Goal: Information Seeking & Learning: Learn about a topic

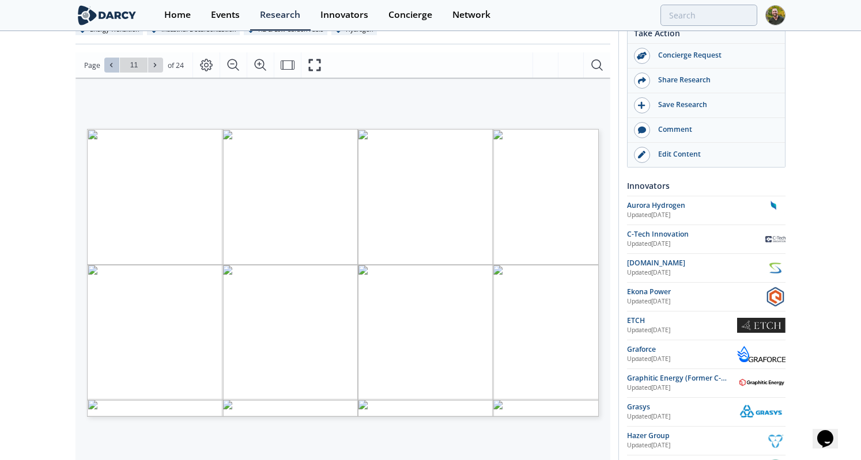
click at [108, 72] on button at bounding box center [111, 65] width 15 height 15
click at [105, 71] on button at bounding box center [111, 65] width 15 height 15
click at [111, 65] on icon at bounding box center [111, 65] width 7 height 7
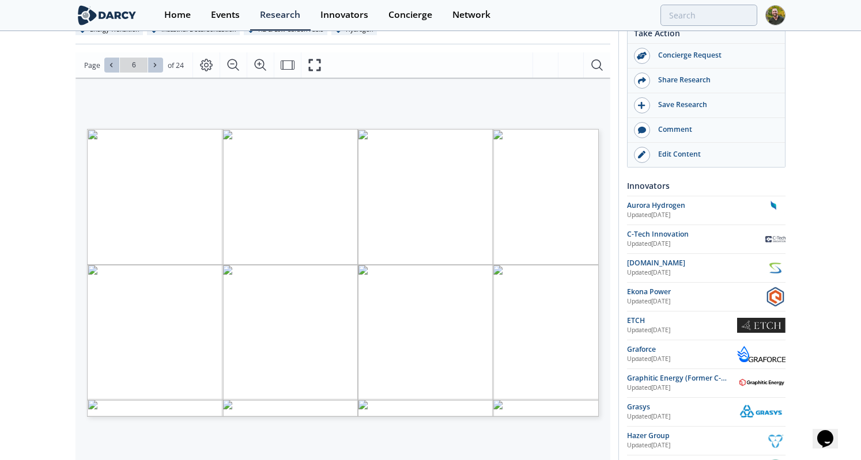
click at [158, 69] on span at bounding box center [155, 65] width 8 height 8
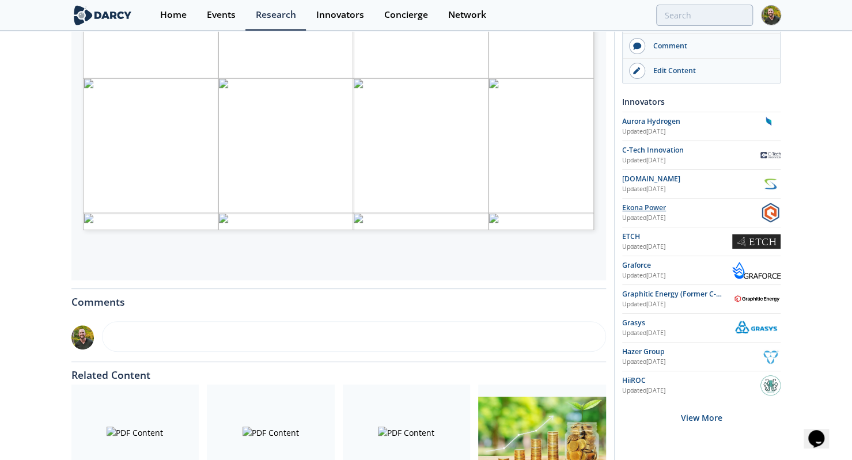
scroll to position [307, 0]
click at [696, 421] on div "View More" at bounding box center [701, 418] width 158 height 36
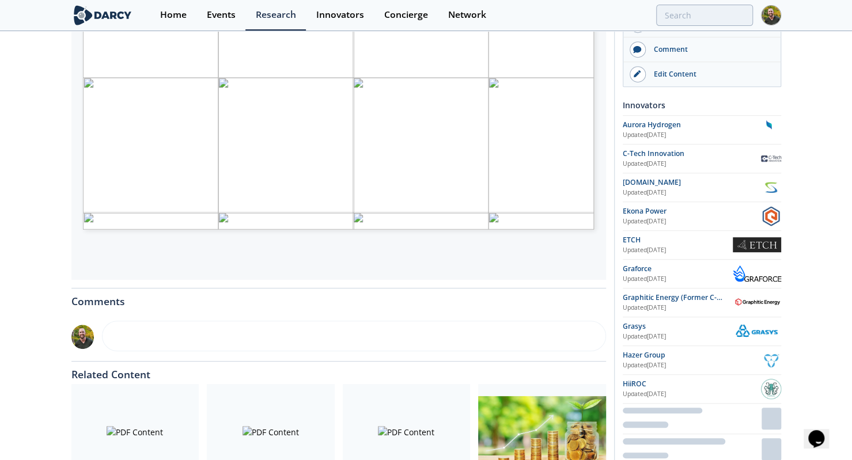
scroll to position [411, 0]
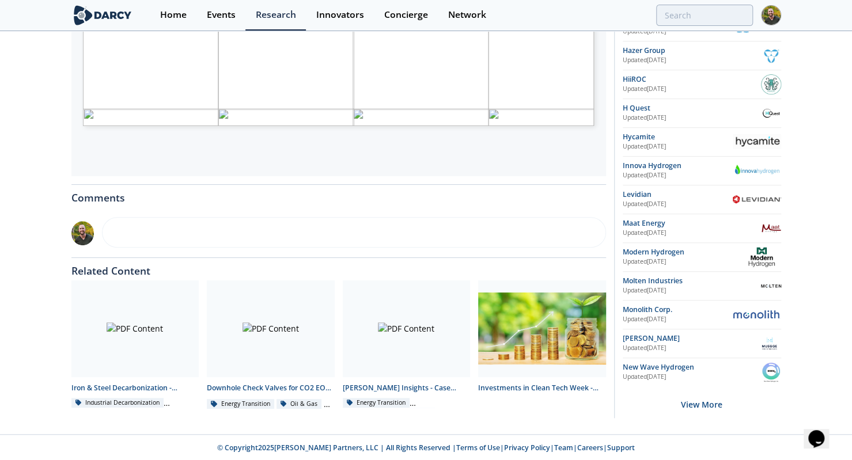
click at [776, 254] on img at bounding box center [761, 257] width 39 height 20
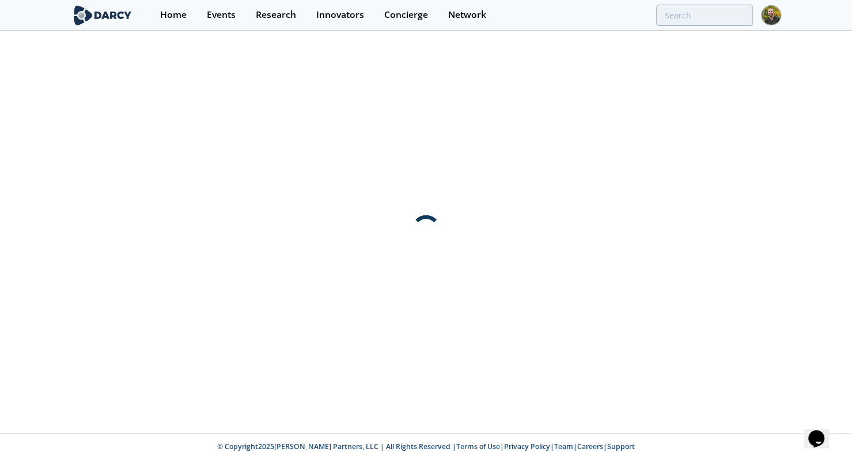
scroll to position [0, 0]
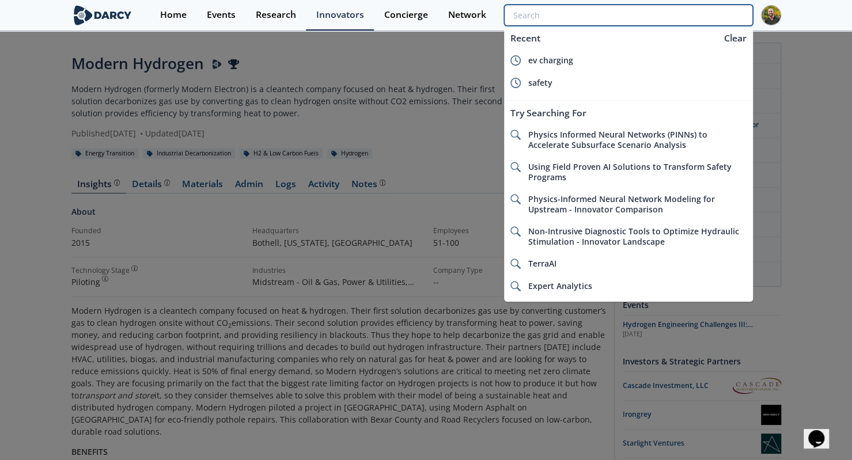
click at [683, 8] on input "search" at bounding box center [628, 15] width 248 height 21
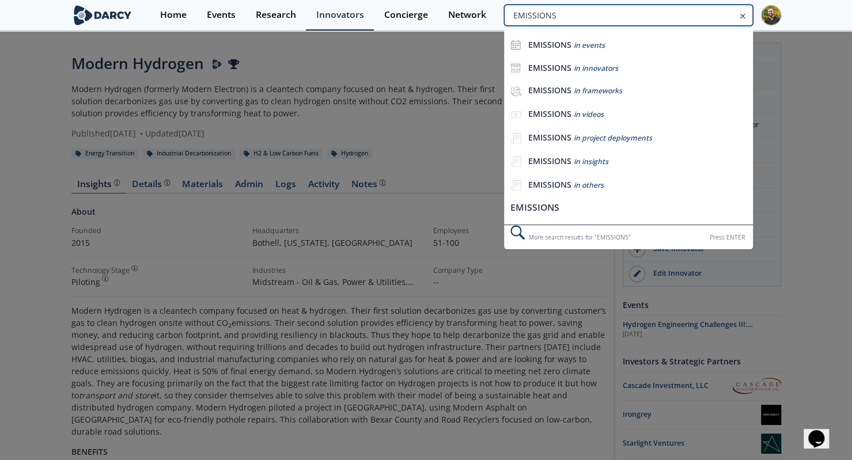
type input "EMISSIONS"
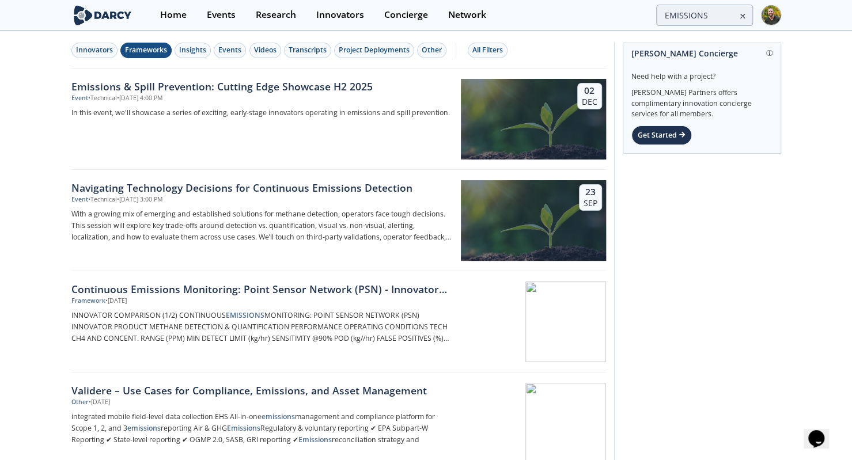
click at [158, 50] on div "Frameworks" at bounding box center [146, 50] width 42 height 10
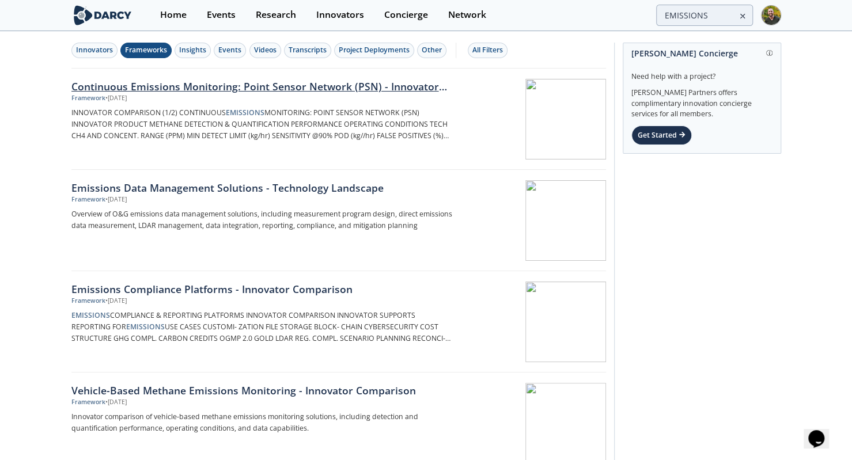
click at [517, 126] on div at bounding box center [533, 119] width 145 height 81
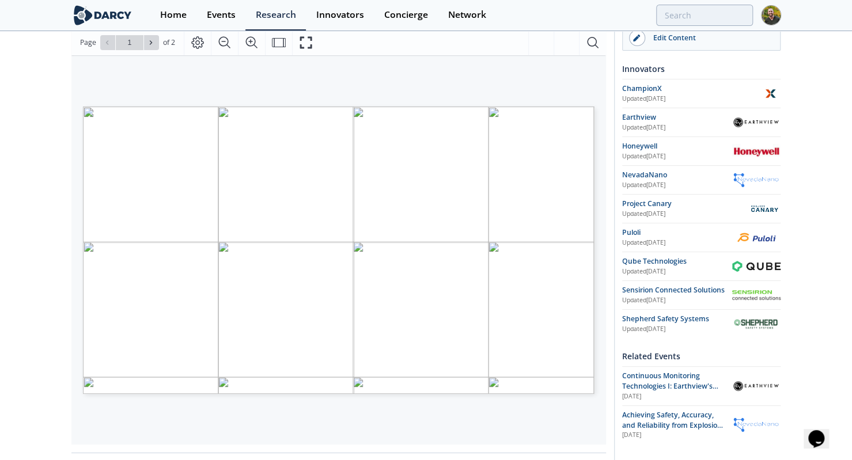
scroll to position [196, 0]
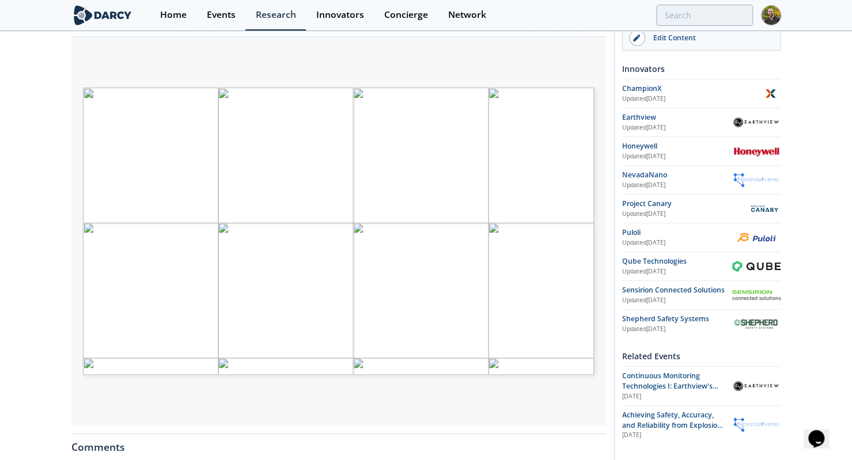
type input "EMISSIONS"
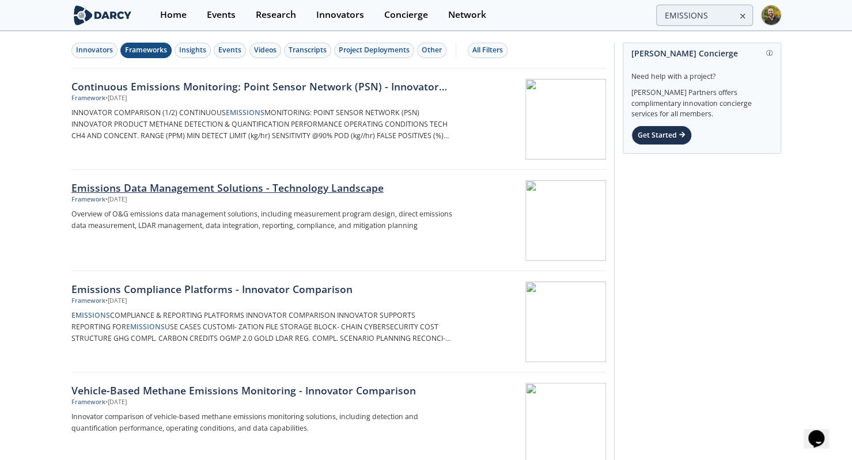
click at [238, 185] on div "Emissions Data Management Solutions - Technology Landscape" at bounding box center [261, 187] width 381 height 15
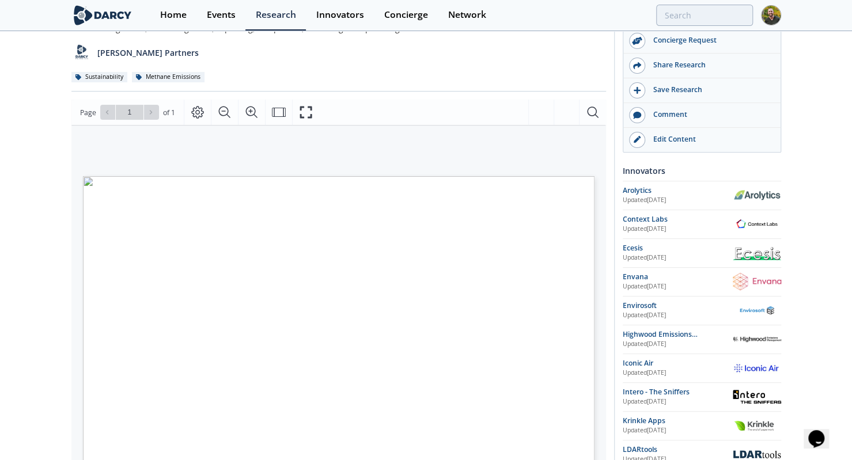
scroll to position [131, 0]
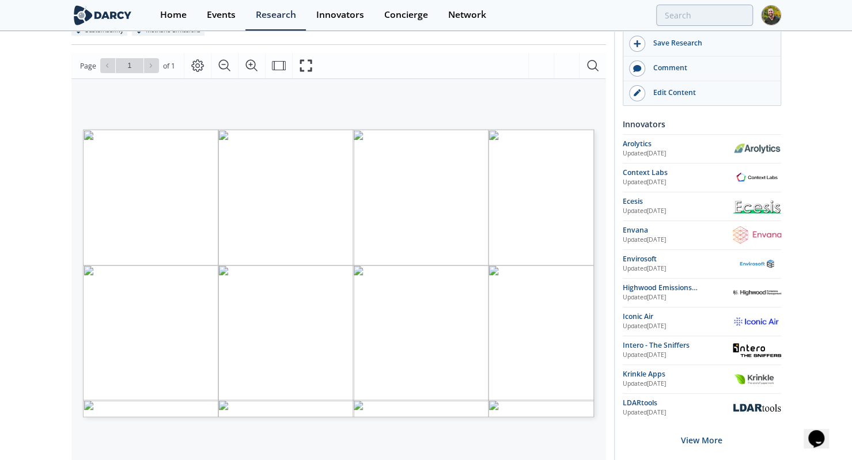
type input "EMISSIONS"
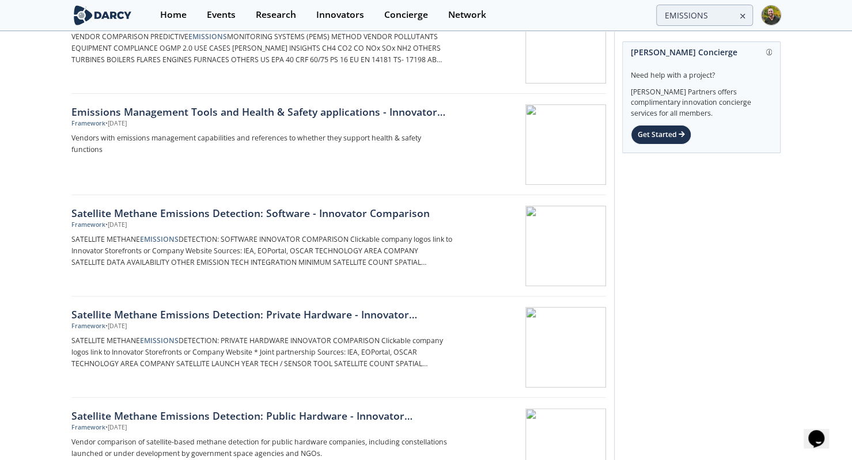
scroll to position [583, 0]
click at [268, 208] on div "Satellite Methane Emissions Detection: Software - Innovator Comparison" at bounding box center [261, 212] width 381 height 15
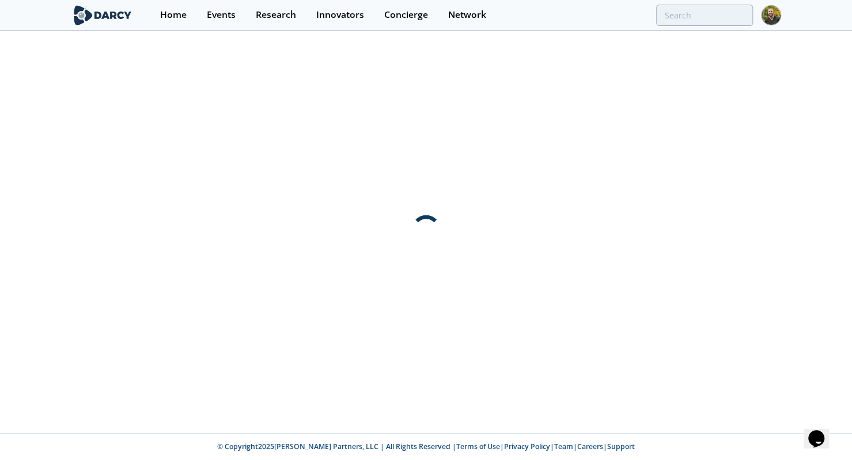
scroll to position [0, 0]
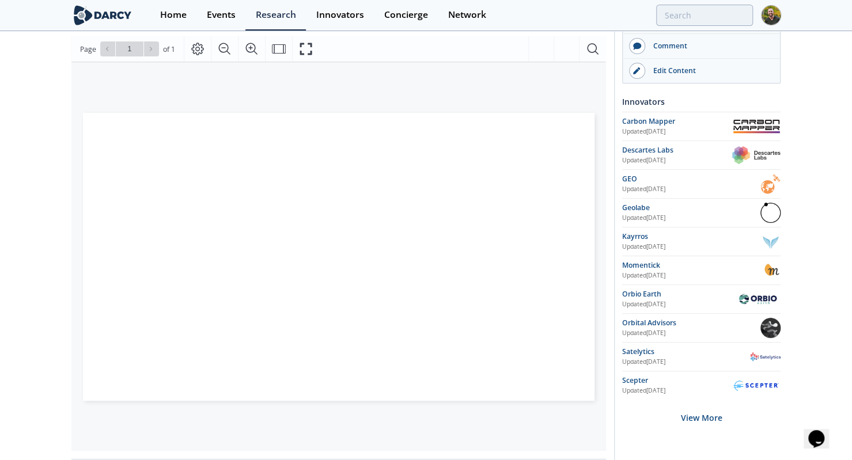
scroll to position [149, 0]
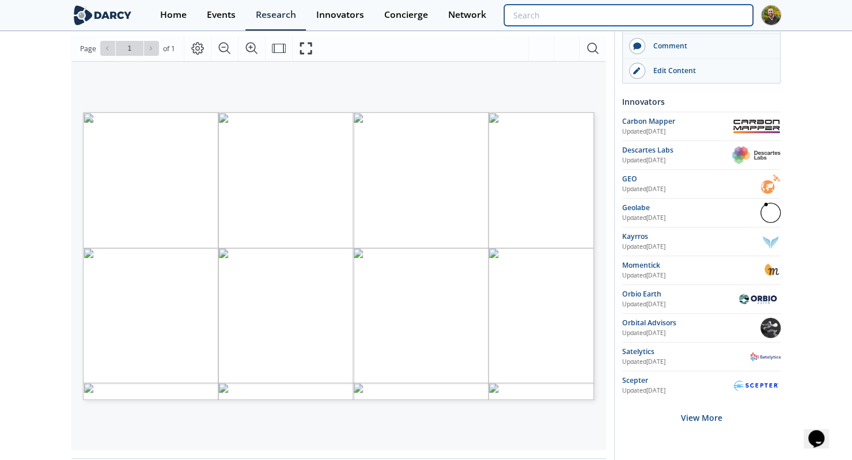
click at [703, 14] on input "search" at bounding box center [628, 15] width 248 height 21
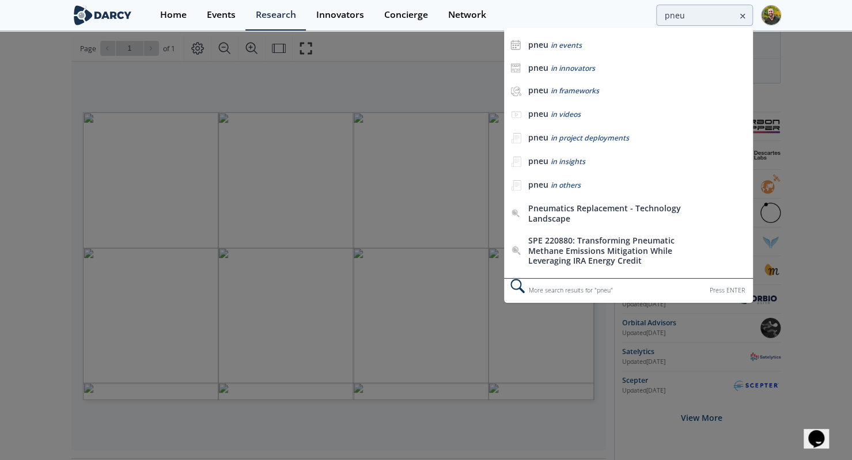
click at [31, 223] on div at bounding box center [426, 230] width 852 height 460
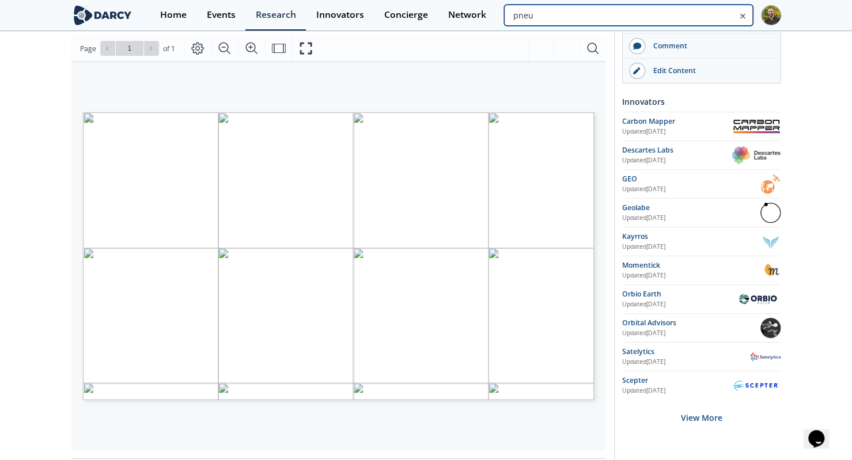
click at [593, 26] on div "pneu" at bounding box center [628, 15] width 248 height 21
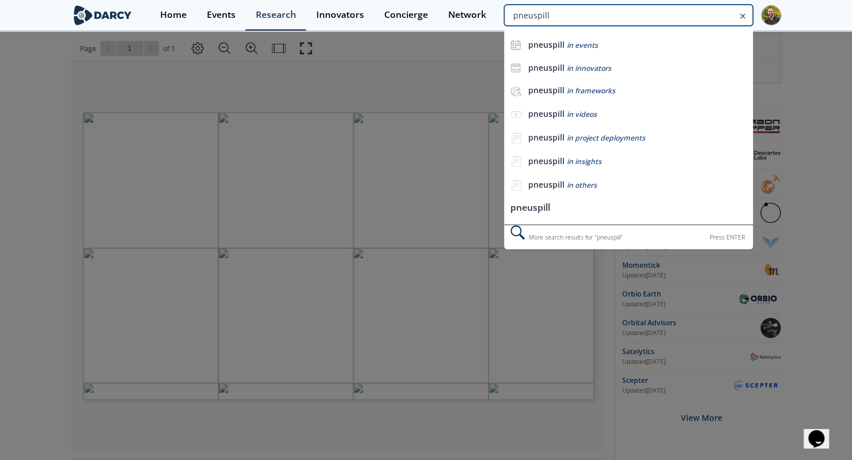
type input "pneuspil"
type input "spills"
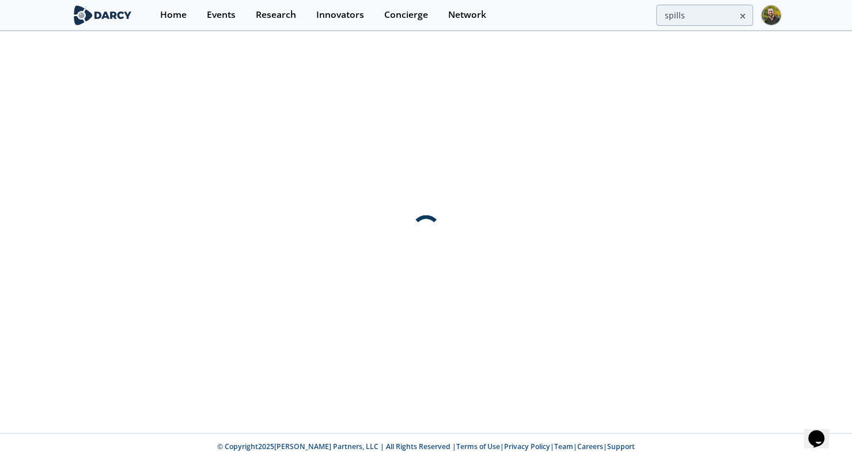
scroll to position [0, 0]
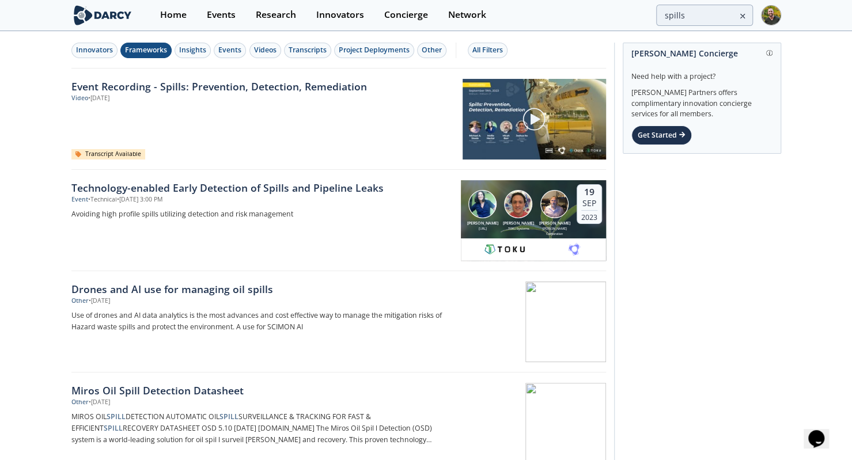
click at [139, 46] on div "Frameworks" at bounding box center [146, 50] width 42 height 10
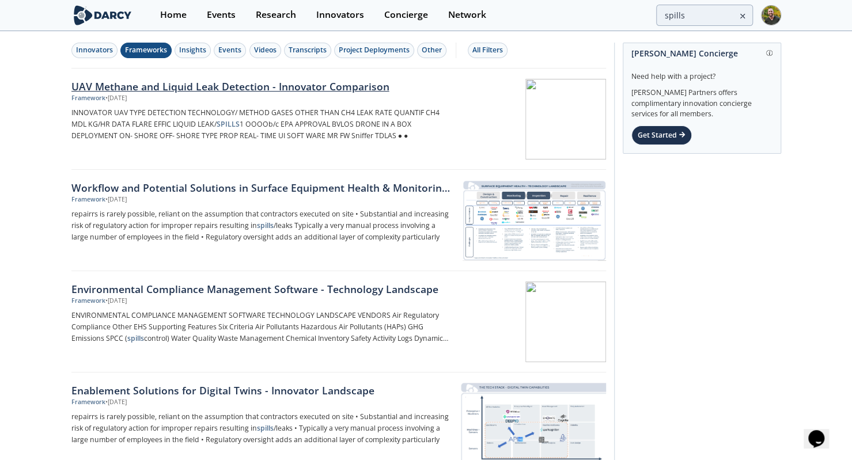
click at [207, 95] on div "Framework • [DATE]" at bounding box center [261, 98] width 381 height 9
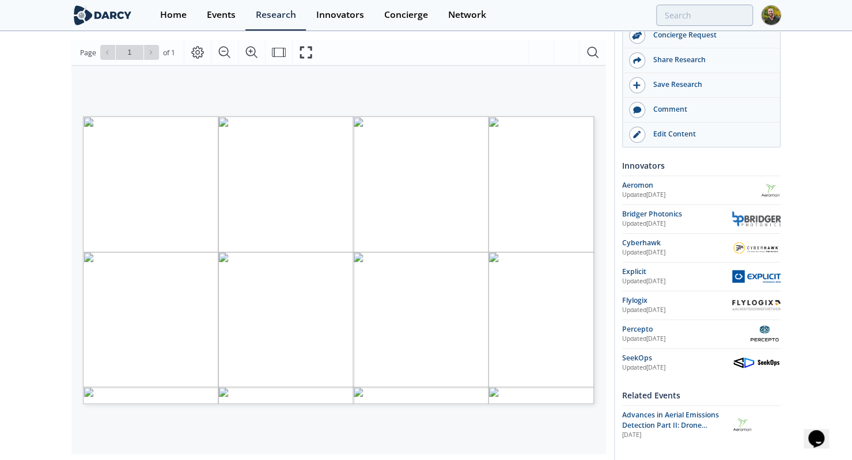
scroll to position [144, 0]
